Goal: Task Accomplishment & Management: Manage account settings

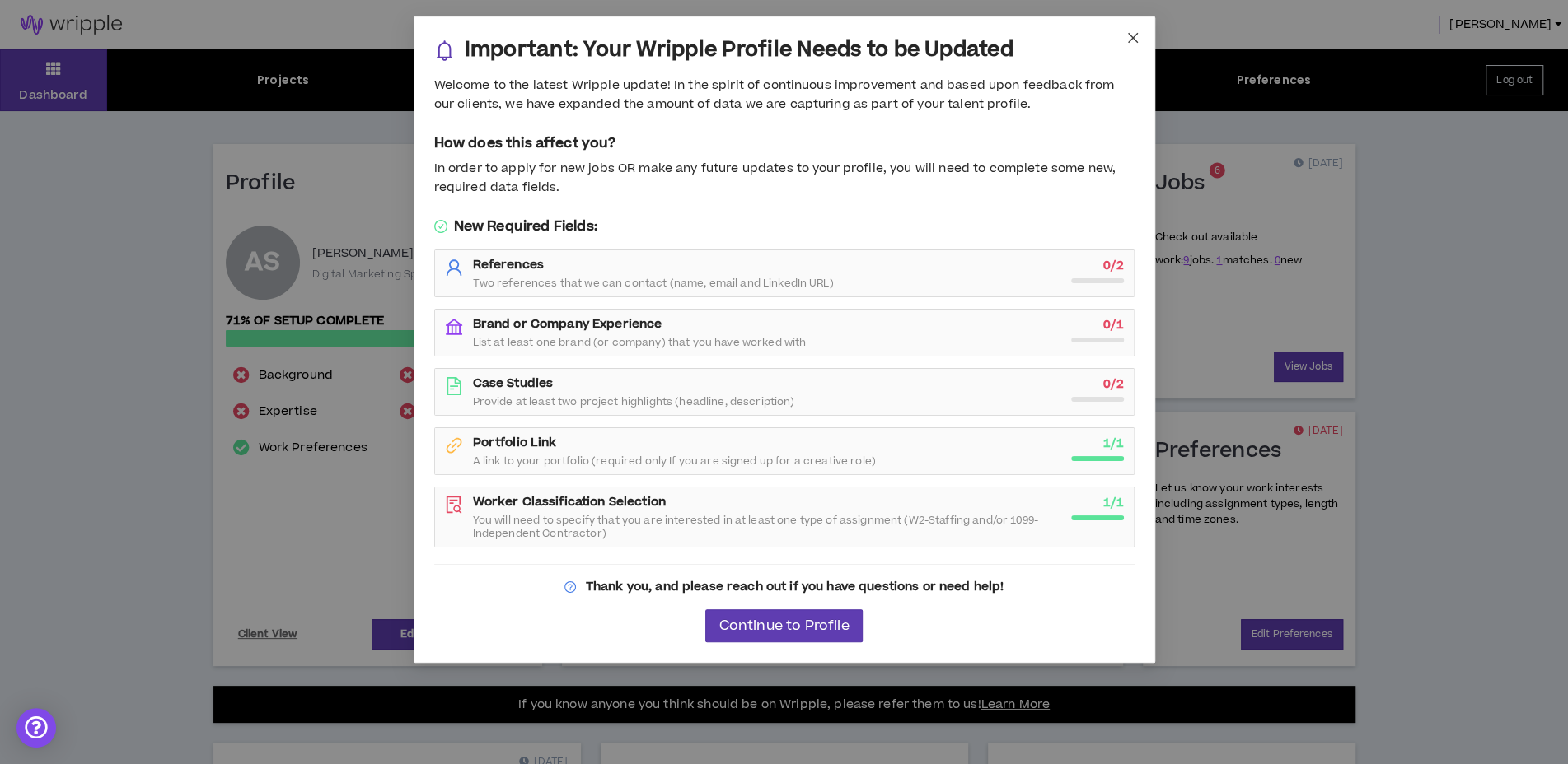
drag, startPoint x: 0, startPoint y: 0, endPoint x: 1132, endPoint y: 39, distance: 1132.7
click at [1132, 39] on icon "close" at bounding box center [1133, 38] width 13 height 13
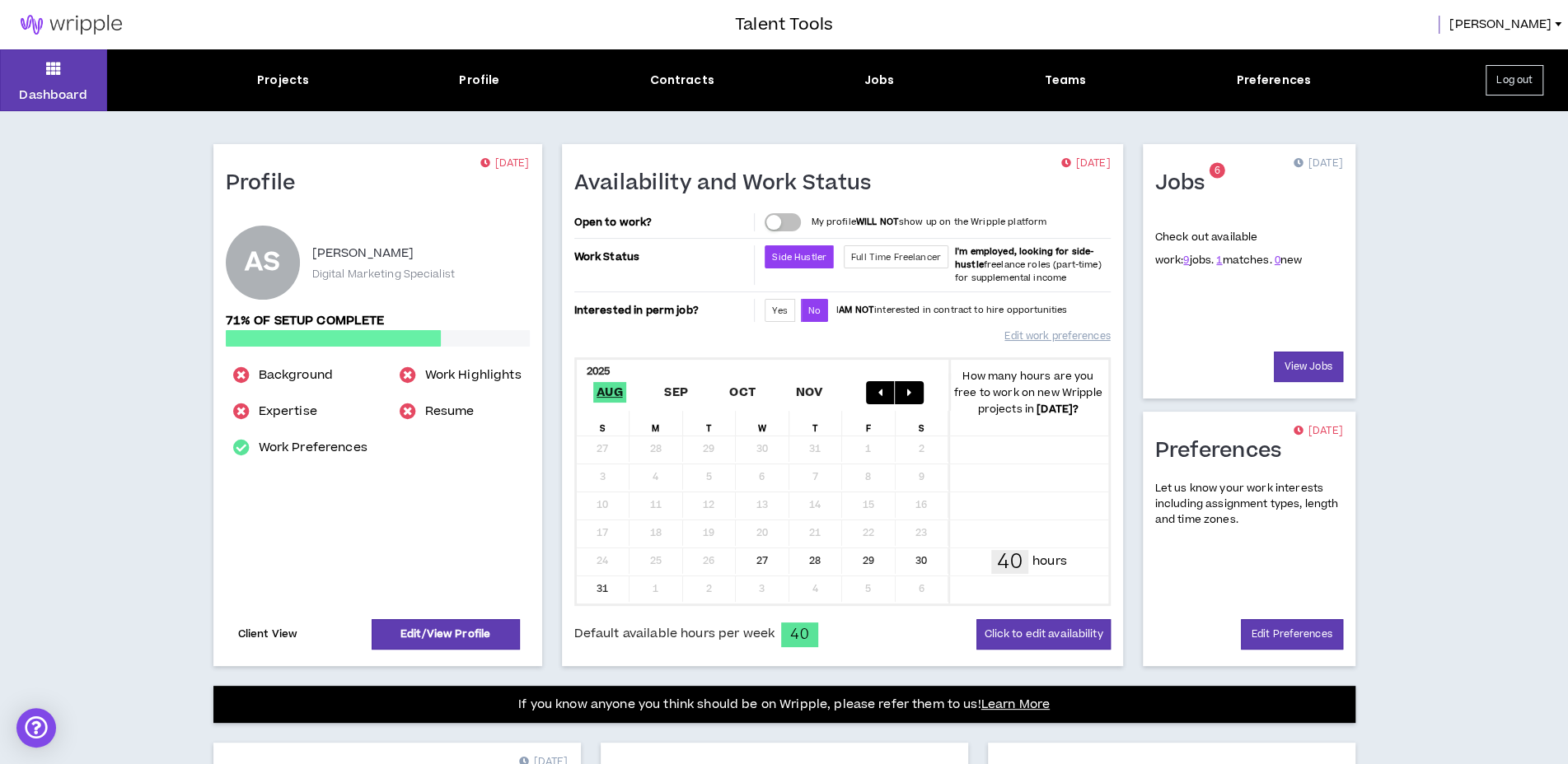
click at [278, 639] on link "Client View" at bounding box center [268, 635] width 65 height 29
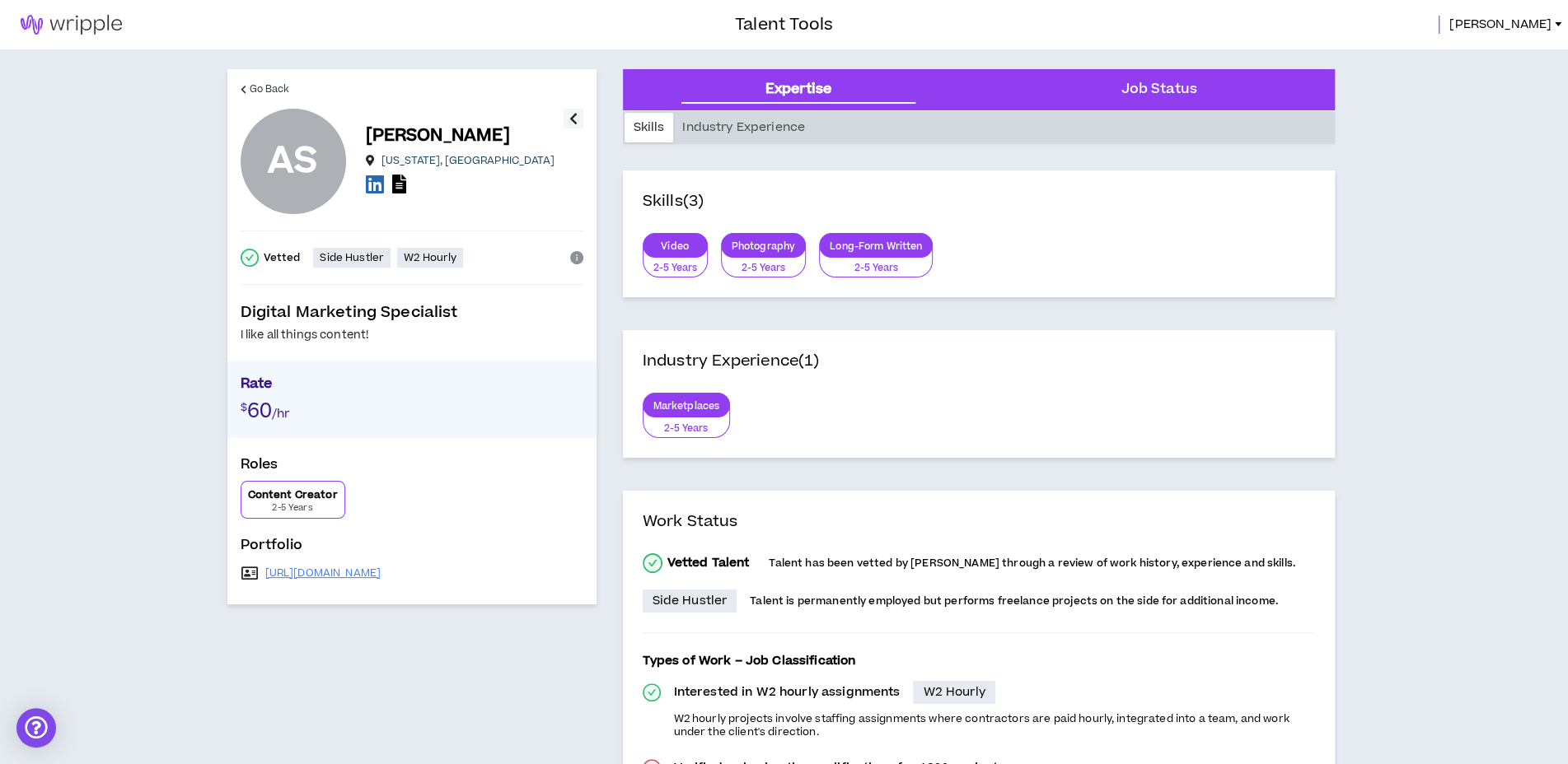
click at [1163, 85] on Status "Job Status" at bounding box center [1158, 90] width 76 height 21
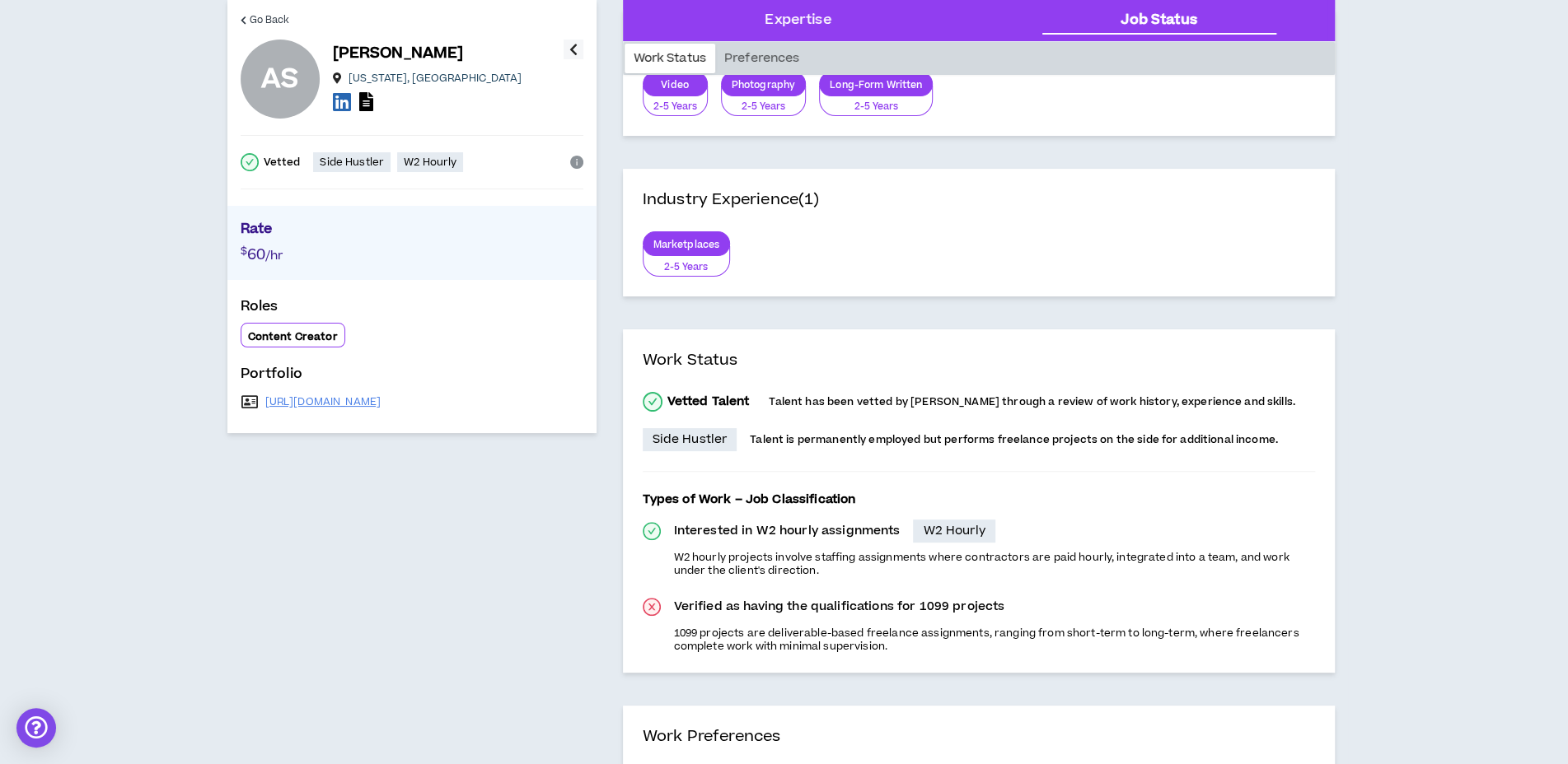
scroll to position [384, 0]
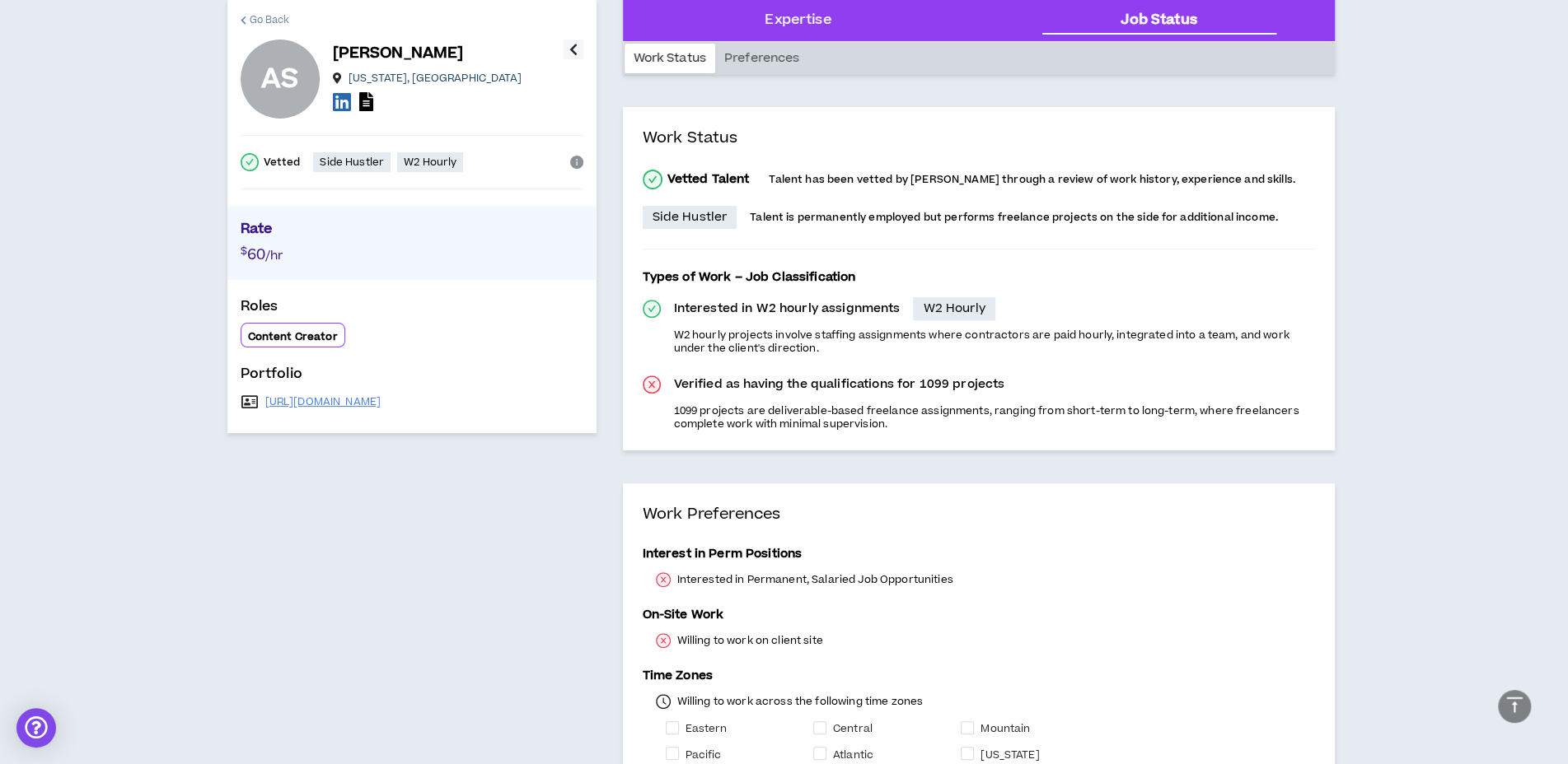
click at [268, 12] on span "Go Back" at bounding box center [270, 20] width 40 height 15
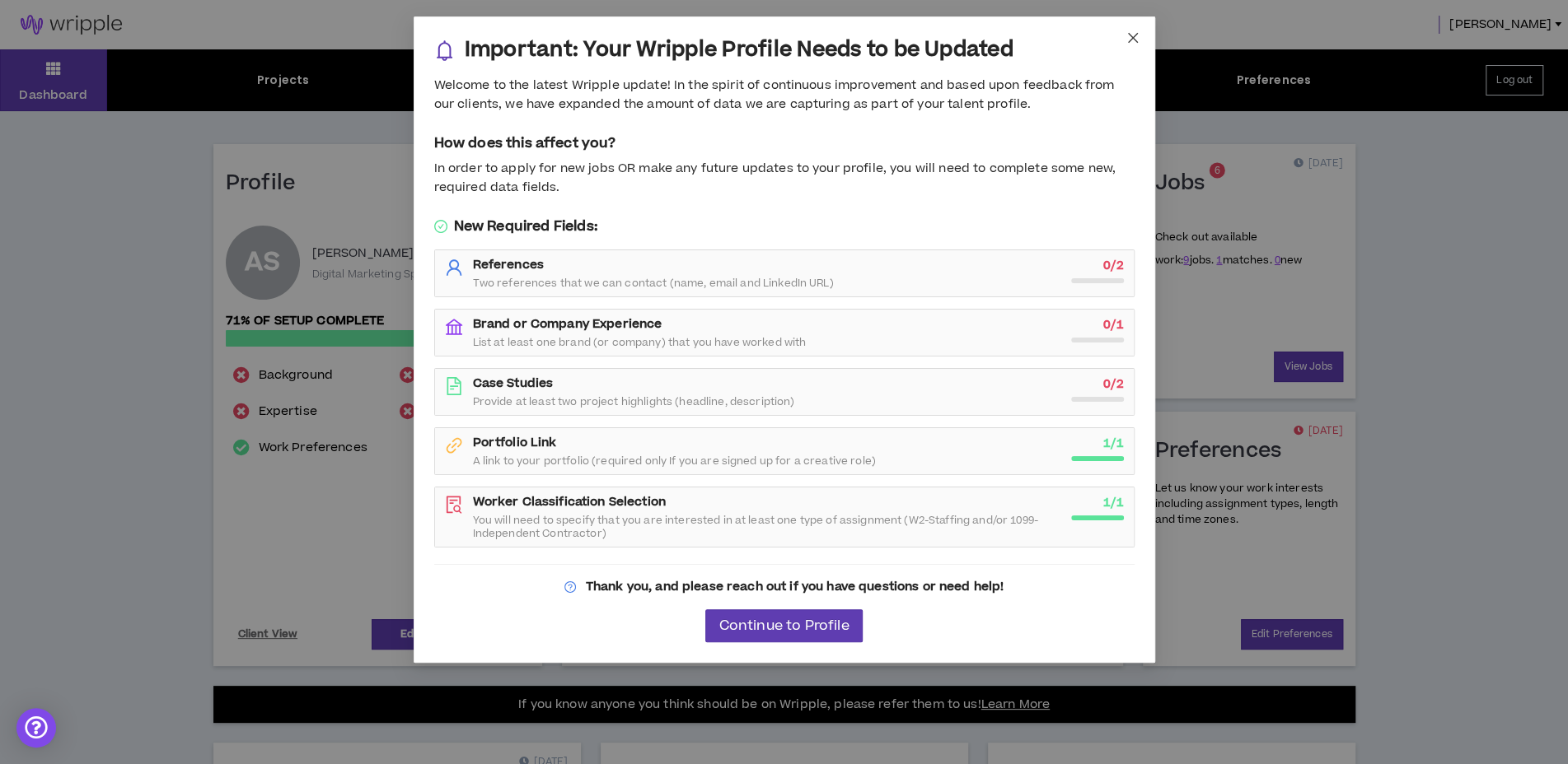
click at [1130, 45] on span "Close" at bounding box center [1132, 38] width 44 height 44
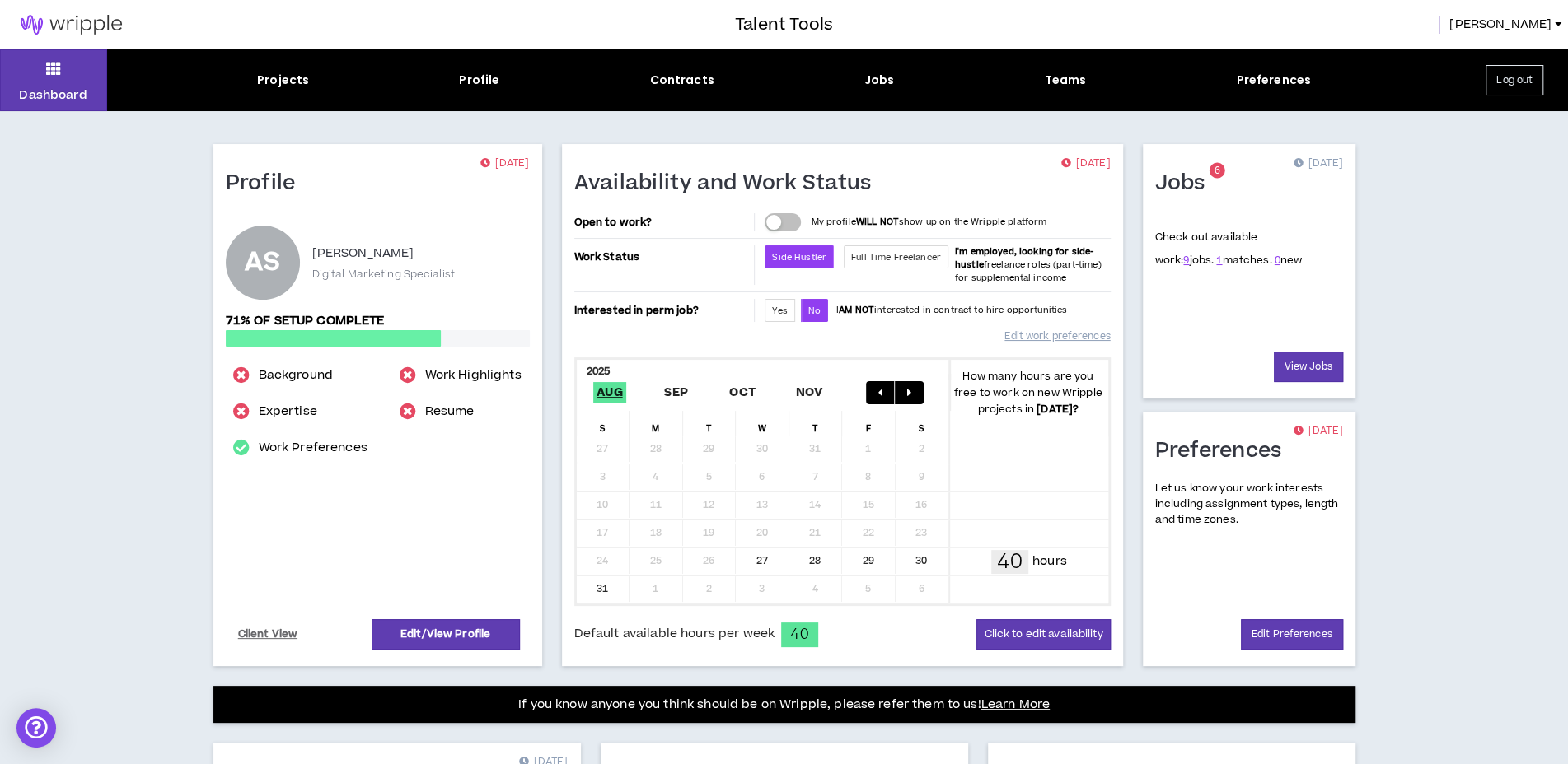
drag, startPoint x: 1132, startPoint y: 39, endPoint x: 288, endPoint y: 100, distance: 846.2
click at [288, 100] on div "Dashboard Projects Profile Contracts Jobs Teams Preferences Log out" at bounding box center [784, 80] width 1568 height 62
drag, startPoint x: 288, startPoint y: 100, endPoint x: 300, endPoint y: 85, distance: 19.2
click at [300, 85] on div "Projects" at bounding box center [283, 80] width 52 height 17
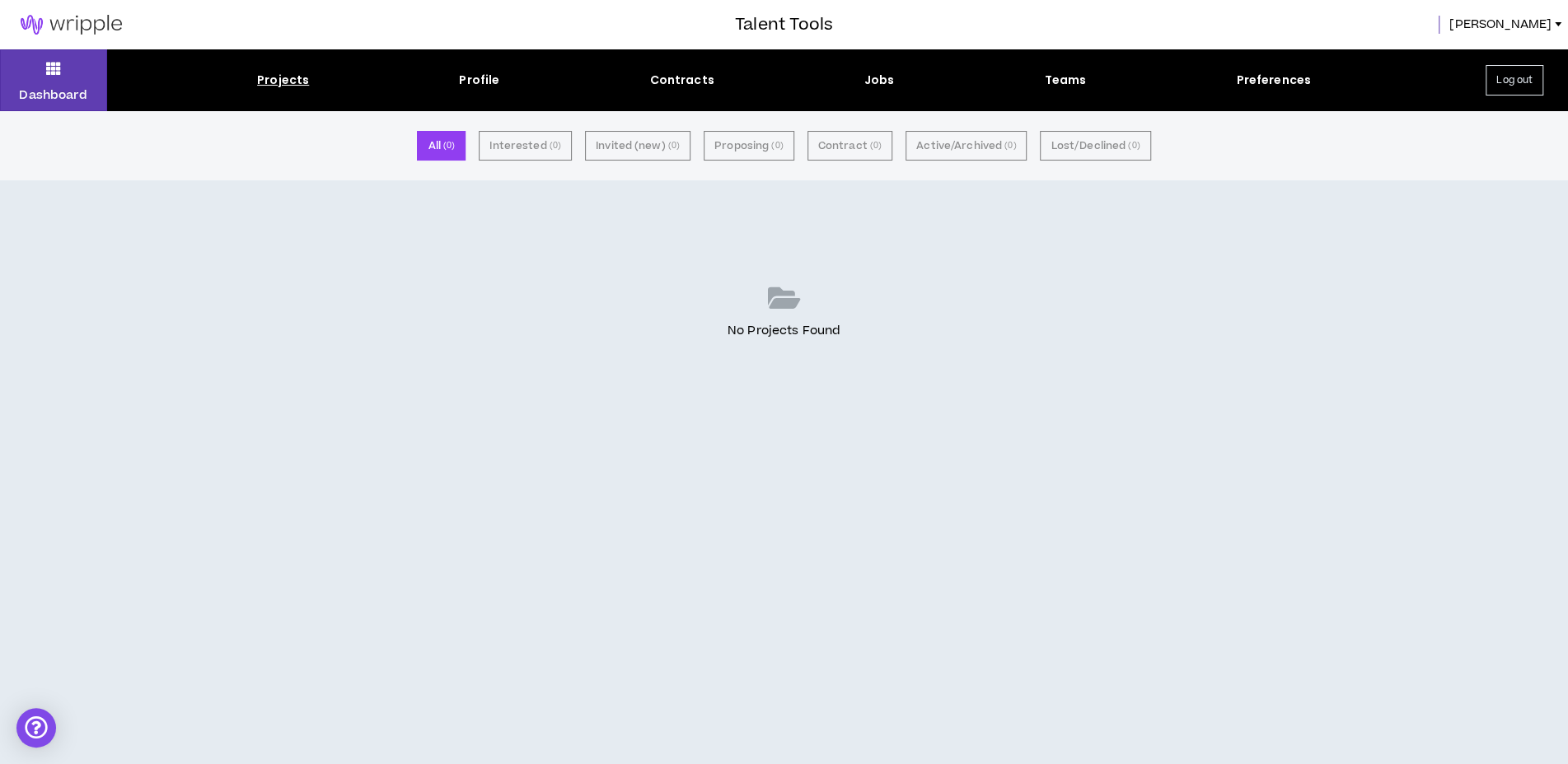
drag, startPoint x: 300, startPoint y: 85, endPoint x: 1527, endPoint y: 79, distance: 1227.0
click at [1527, 79] on button "Log out" at bounding box center [1514, 80] width 57 height 31
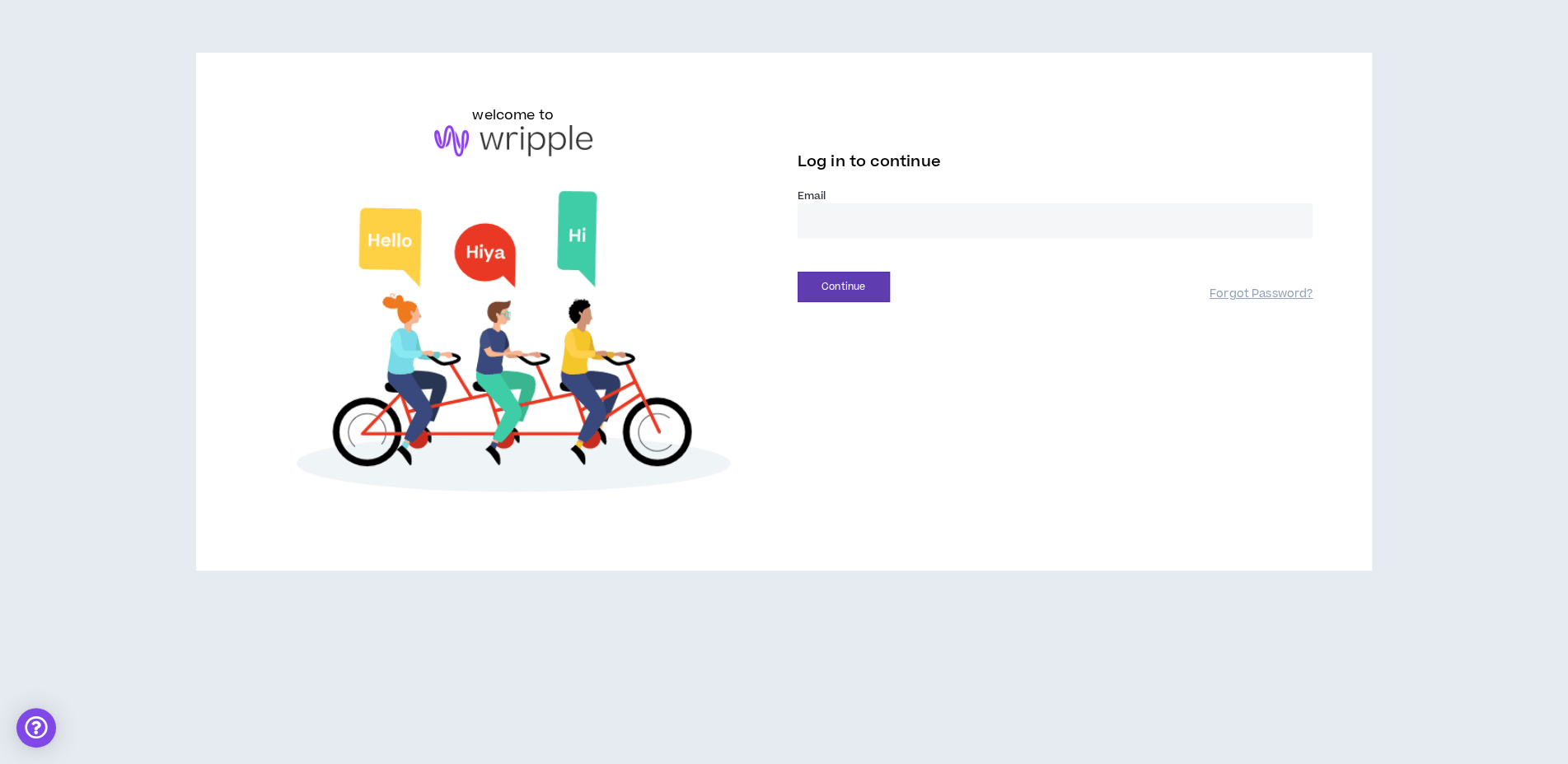
drag, startPoint x: 1527, startPoint y: 79, endPoint x: 997, endPoint y: 229, distance: 550.8
click at [997, 229] on input "email" at bounding box center [1055, 220] width 515 height 35
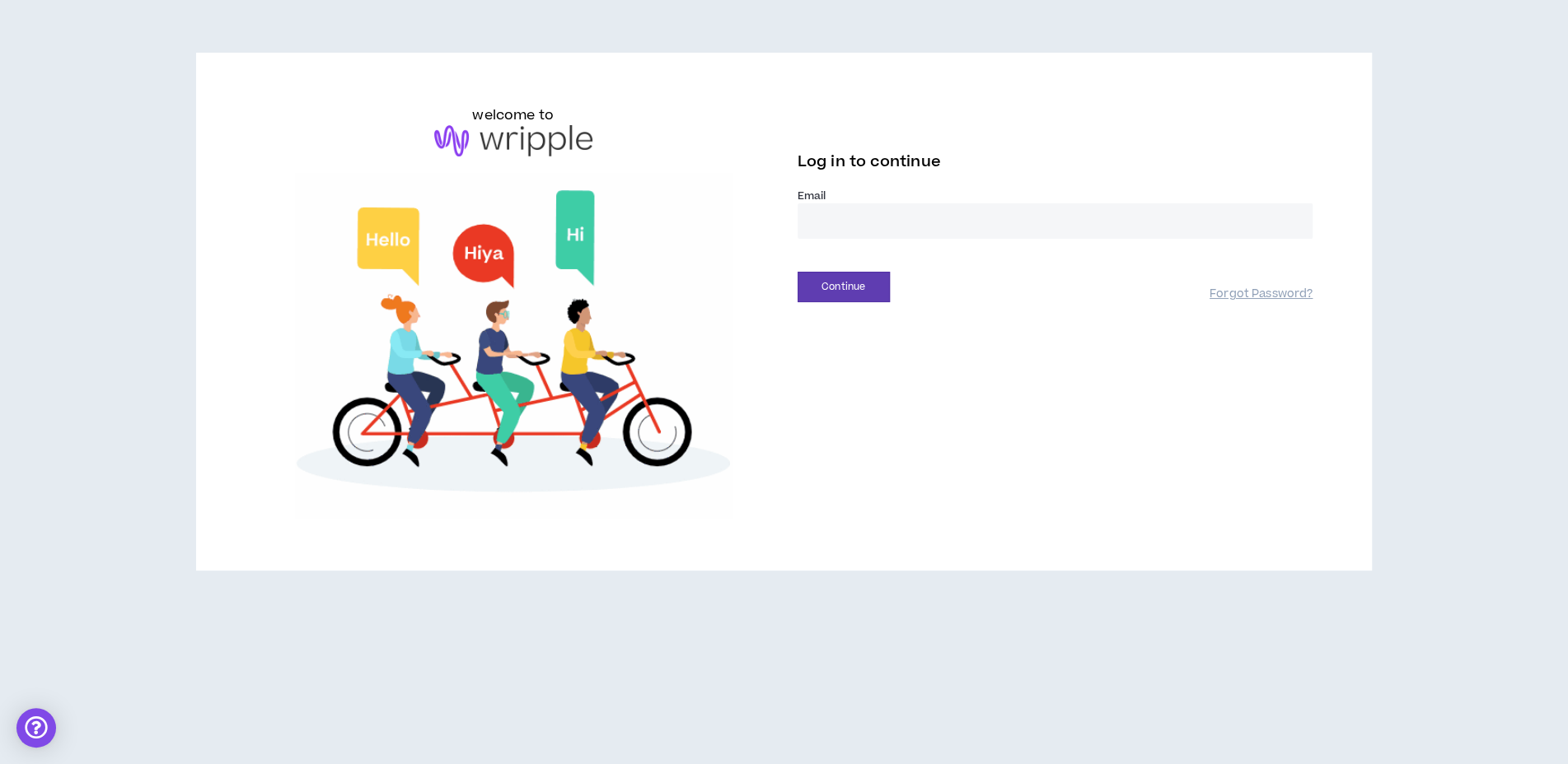
type input "**********"
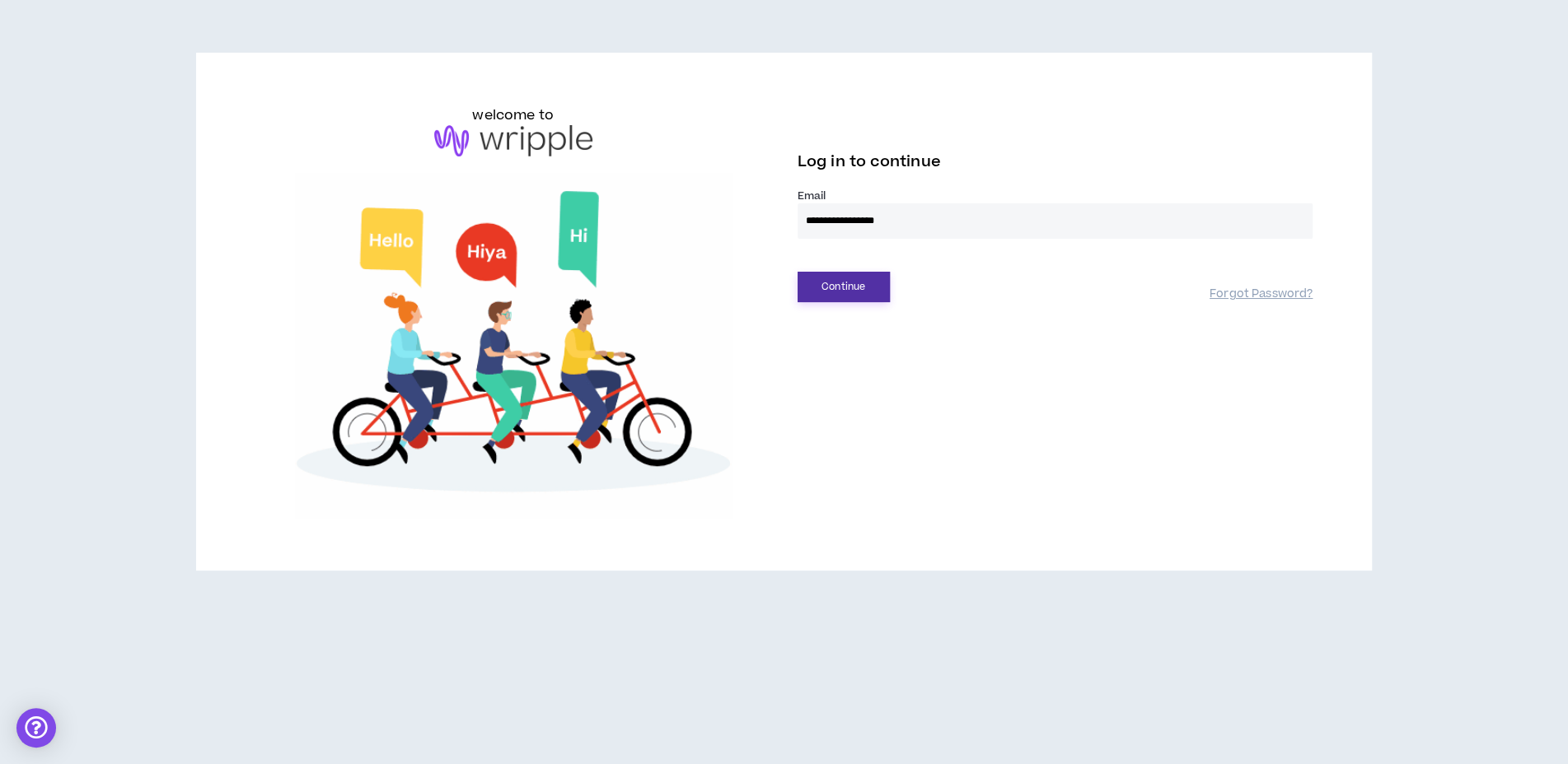
click at [847, 292] on button "Continue" at bounding box center [843, 287] width 92 height 31
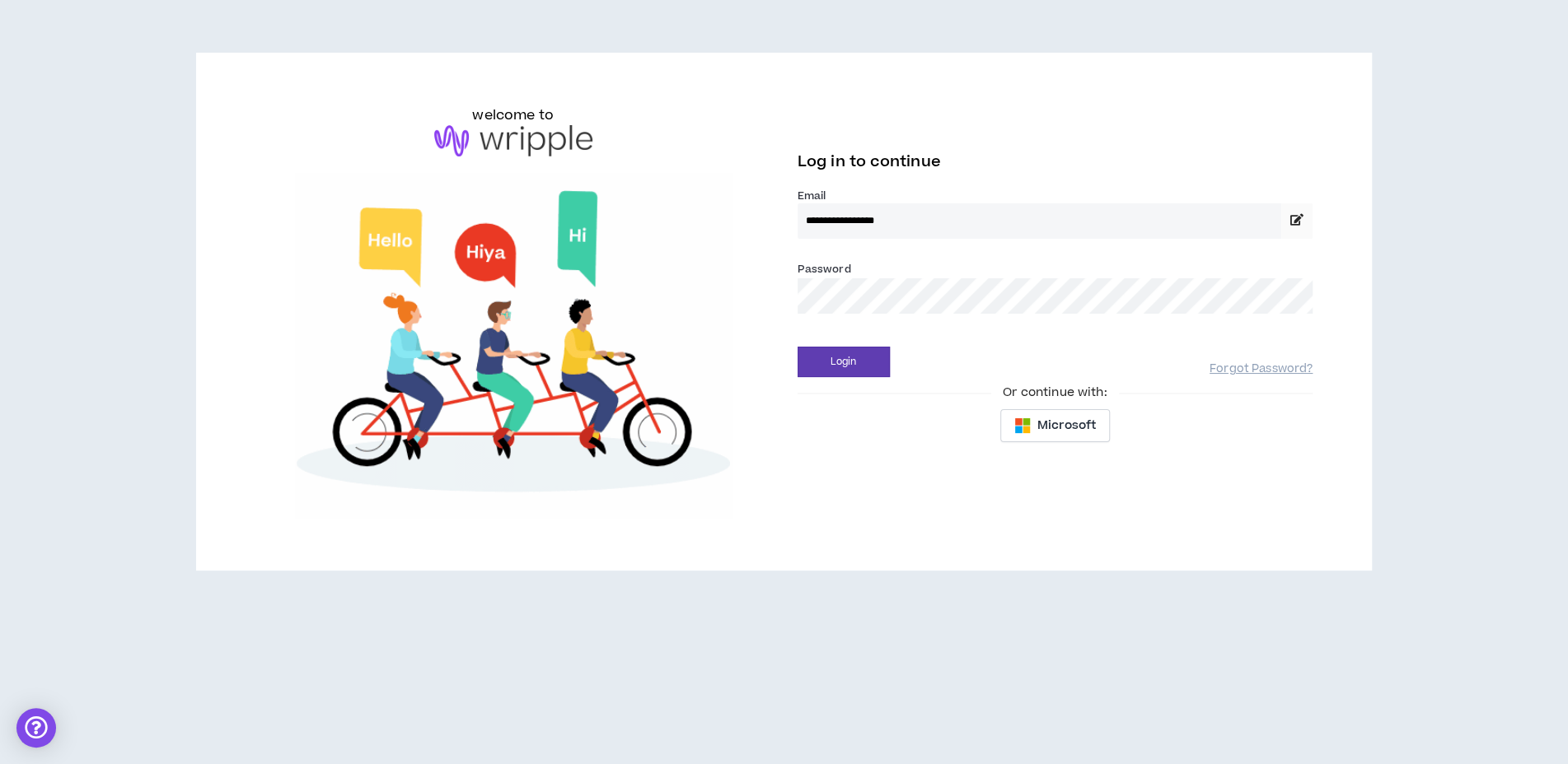
click at [797, 347] on button "Login" at bounding box center [843, 362] width 92 height 31
